Goal: Transaction & Acquisition: Book appointment/travel/reservation

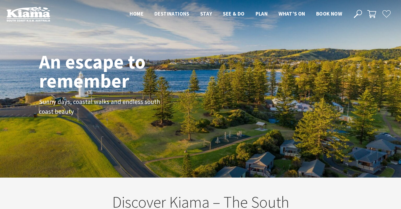
scroll to position [87, 397]
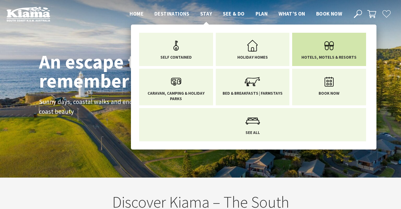
click at [329, 45] on use "Main Menu" at bounding box center [329, 45] width 9 height 9
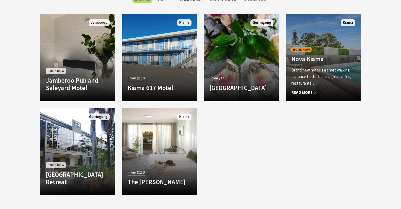
scroll to position [449, 0]
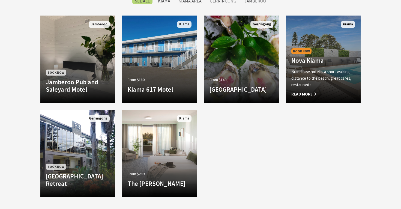
click at [302, 50] on span "Book Now" at bounding box center [302, 51] width 20 height 6
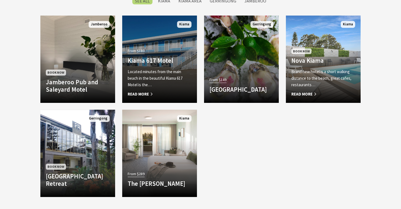
click at [155, 70] on p "Located minutes from the main beach in the beautiful Kiama 617 Motel is the…" at bounding box center [160, 79] width 64 height 20
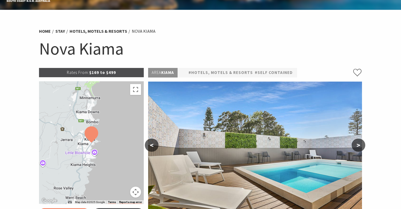
select select "3"
select select "2"
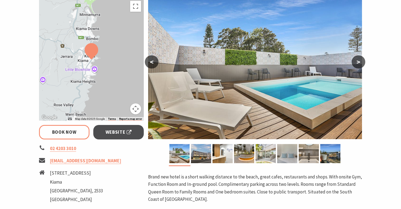
scroll to position [102, 0]
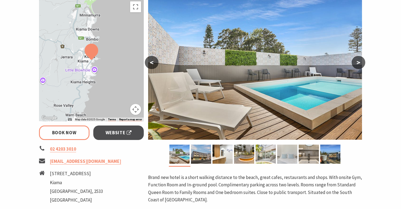
click at [287, 151] on img at bounding box center [287, 154] width 20 height 19
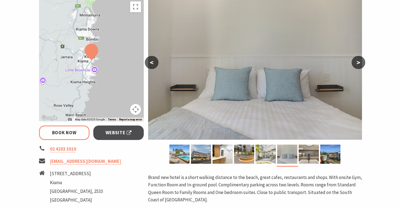
click at [361, 60] on button ">" at bounding box center [359, 62] width 14 height 13
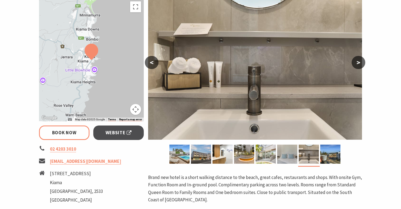
click at [361, 60] on button ">" at bounding box center [359, 62] width 14 height 13
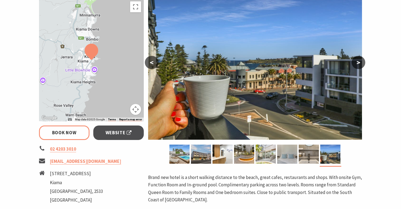
click at [361, 60] on button ">" at bounding box center [359, 62] width 14 height 13
click at [359, 60] on button ">" at bounding box center [359, 62] width 14 height 13
click at [151, 64] on button "<" at bounding box center [152, 62] width 14 height 13
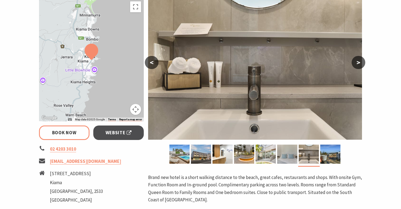
click at [151, 64] on button "<" at bounding box center [152, 62] width 14 height 13
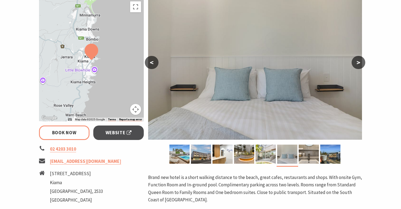
click at [151, 64] on button "<" at bounding box center [152, 62] width 14 height 13
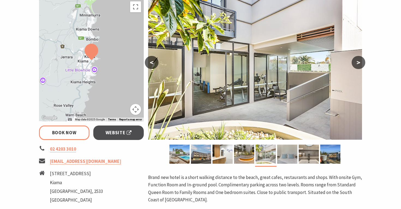
click at [151, 64] on button "<" at bounding box center [152, 62] width 14 height 13
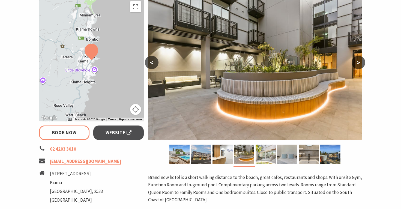
click at [151, 64] on button "<" at bounding box center [152, 62] width 14 height 13
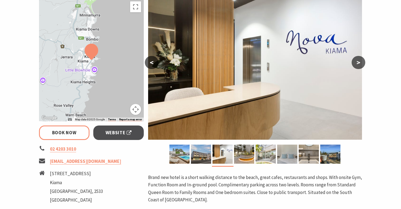
click at [151, 64] on button "<" at bounding box center [152, 62] width 14 height 13
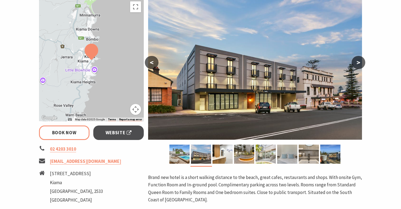
click at [151, 64] on button "<" at bounding box center [152, 62] width 14 height 13
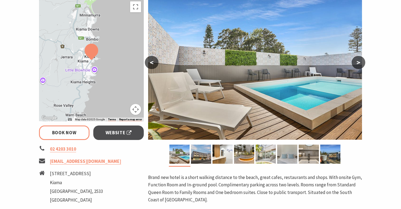
click at [151, 64] on button "<" at bounding box center [152, 62] width 14 height 13
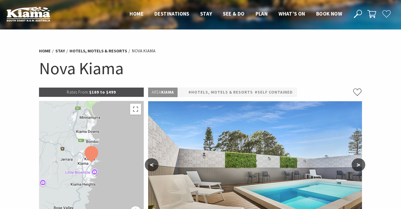
scroll to position [0, 0]
